Goal: Navigation & Orientation: Go to known website

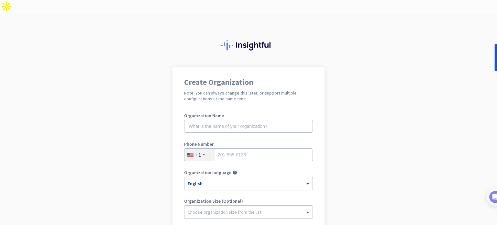
click at [242, 40] on img at bounding box center [248, 45] width 54 height 10
drag, startPoint x: 385, startPoint y: 53, endPoint x: 350, endPoint y: 2, distance: 62.5
click at [384, 49] on div "Create Organization Note: You can always change this later, or support multiple…" at bounding box center [248, 126] width 497 height 225
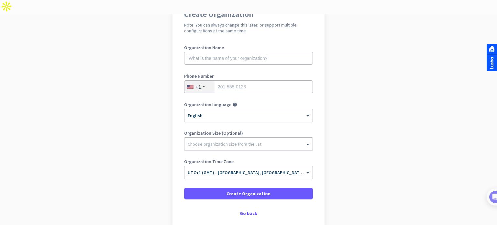
scroll to position [88, 0]
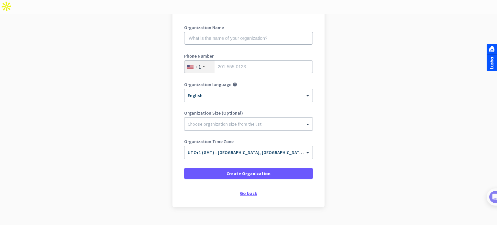
click at [250, 191] on div "Go back" at bounding box center [248, 193] width 129 height 5
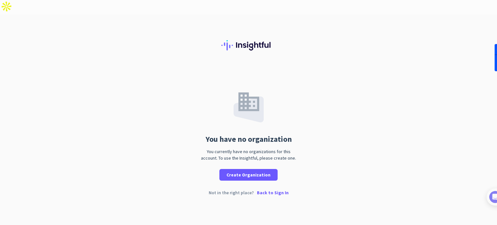
click at [270, 190] on p "Back to Sign In" at bounding box center [273, 192] width 32 height 5
